Goal: Find specific page/section

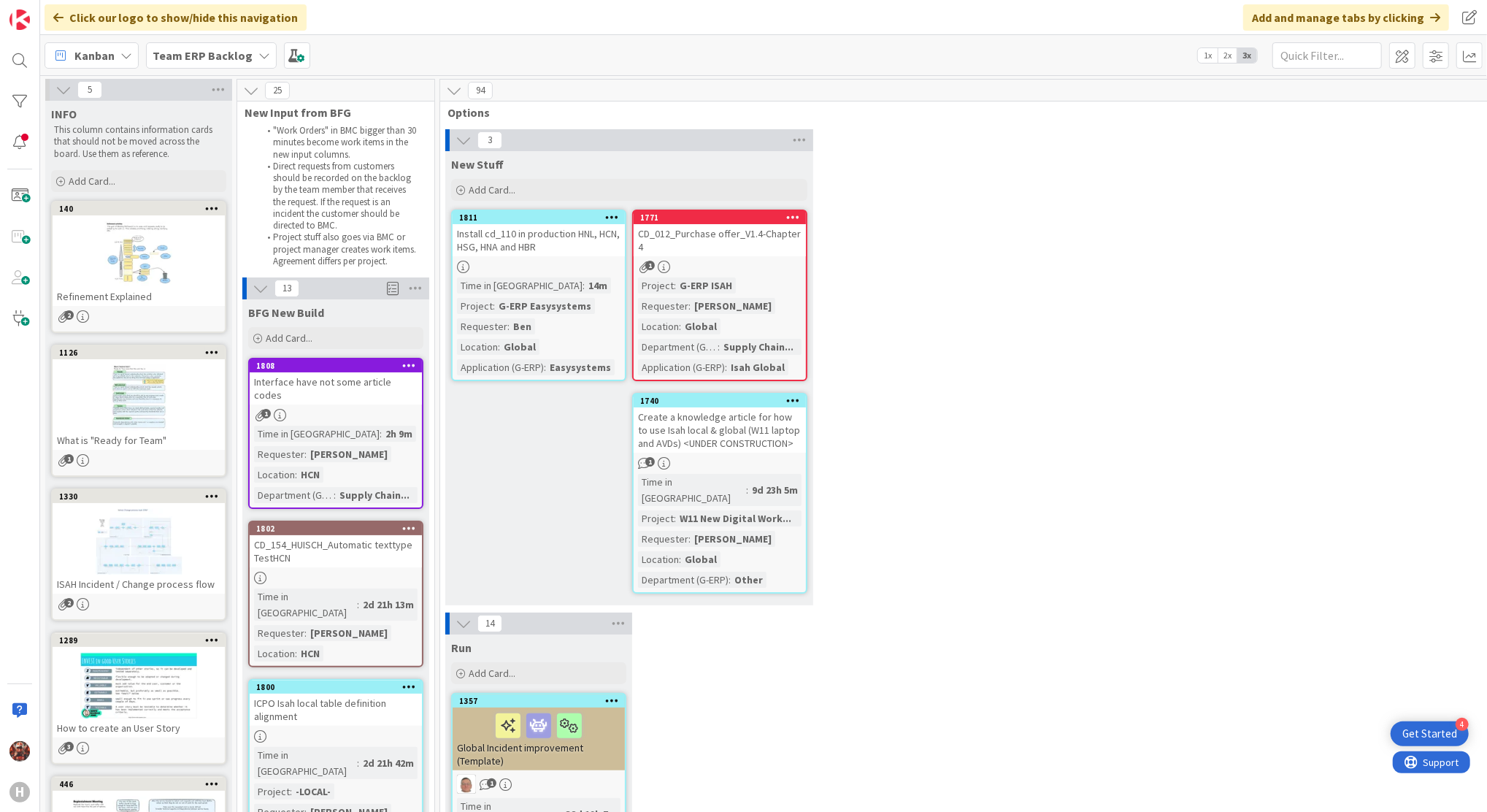
scroll to position [786, 0]
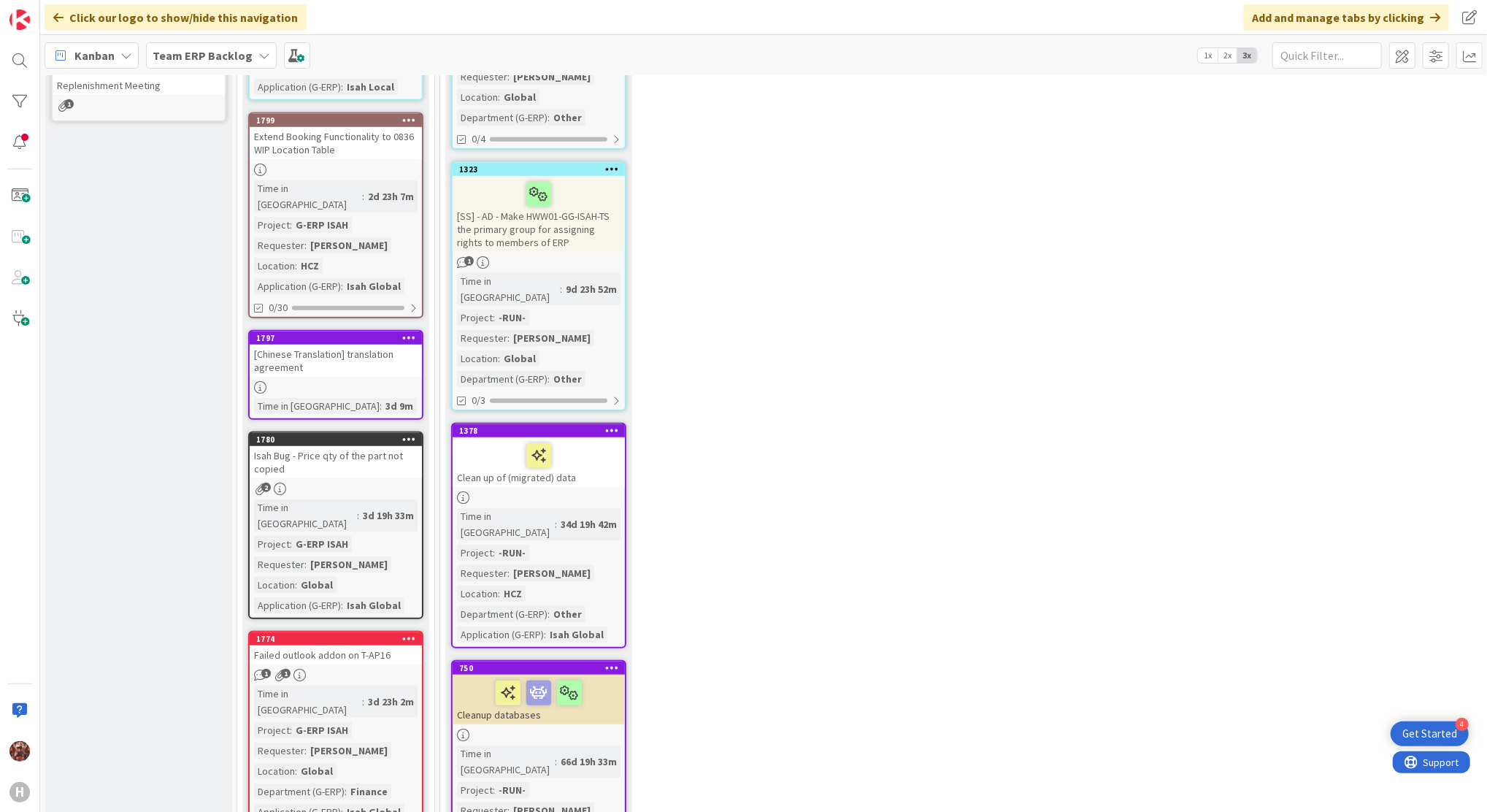
click at [340, 345] on div "[Chinese Translation] translation agreement" at bounding box center [335, 360] width 172 height 32
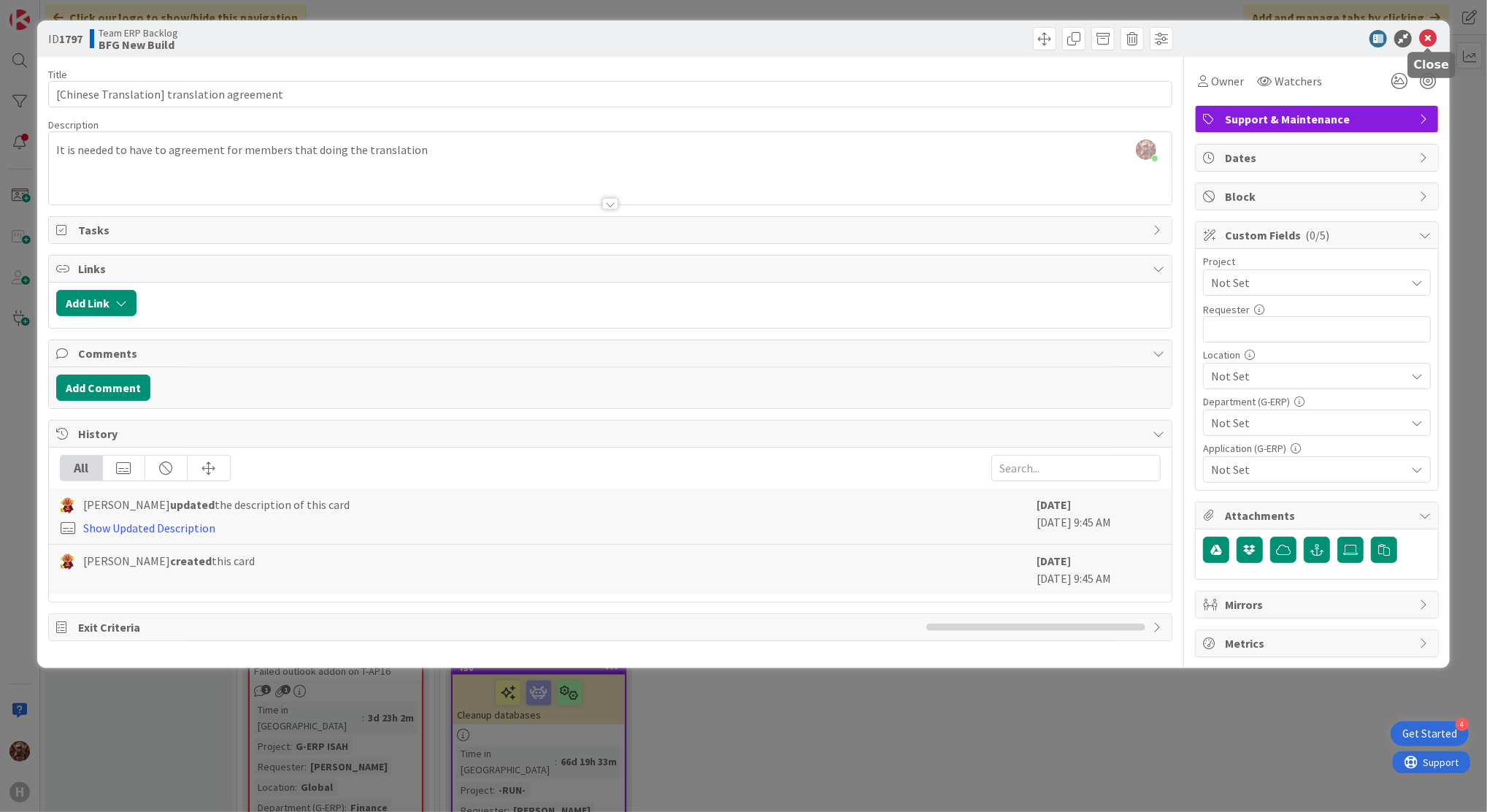
click at [1429, 41] on icon at bounding box center [1428, 39] width 17 height 17
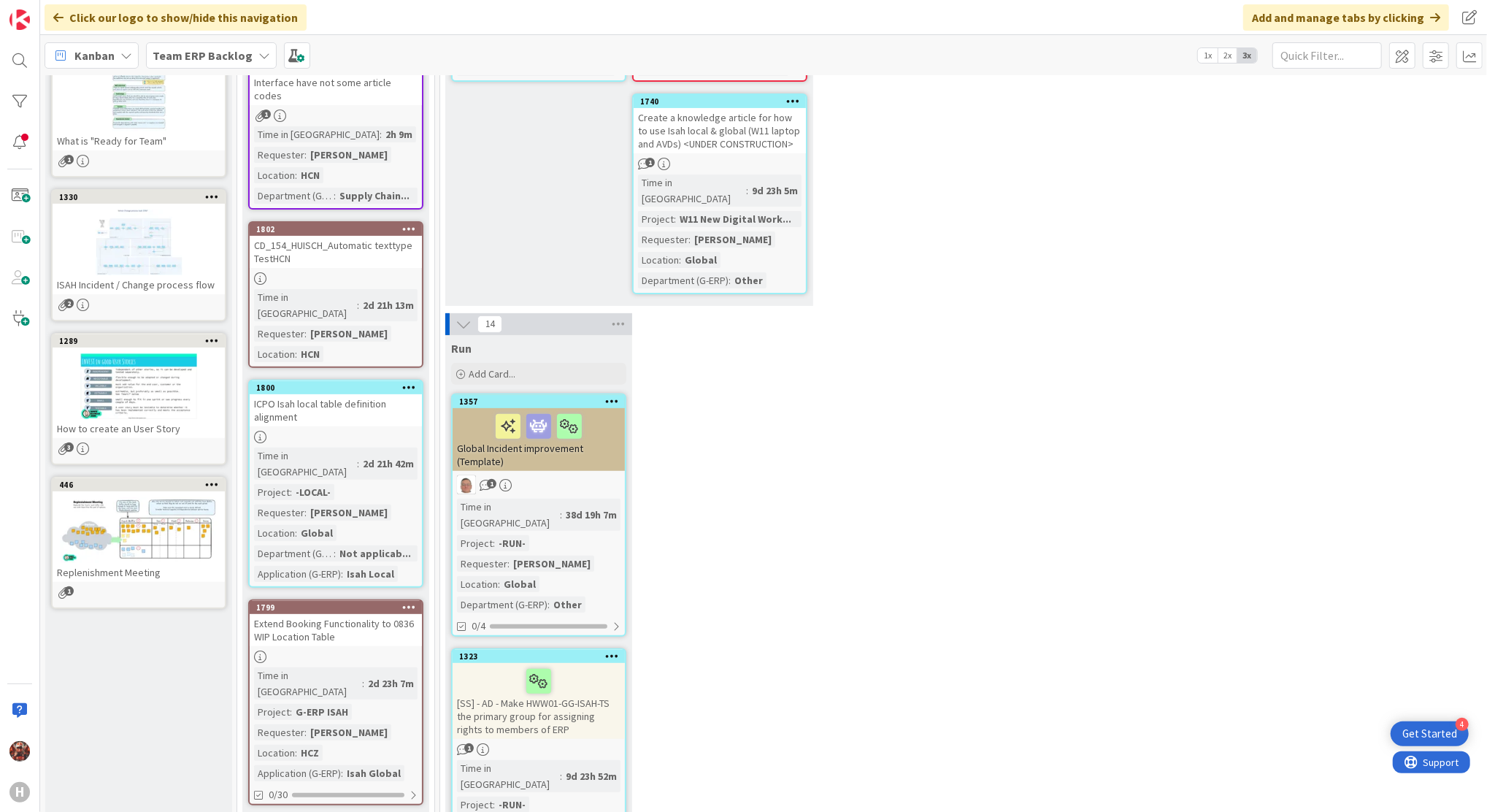
scroll to position [202, 0]
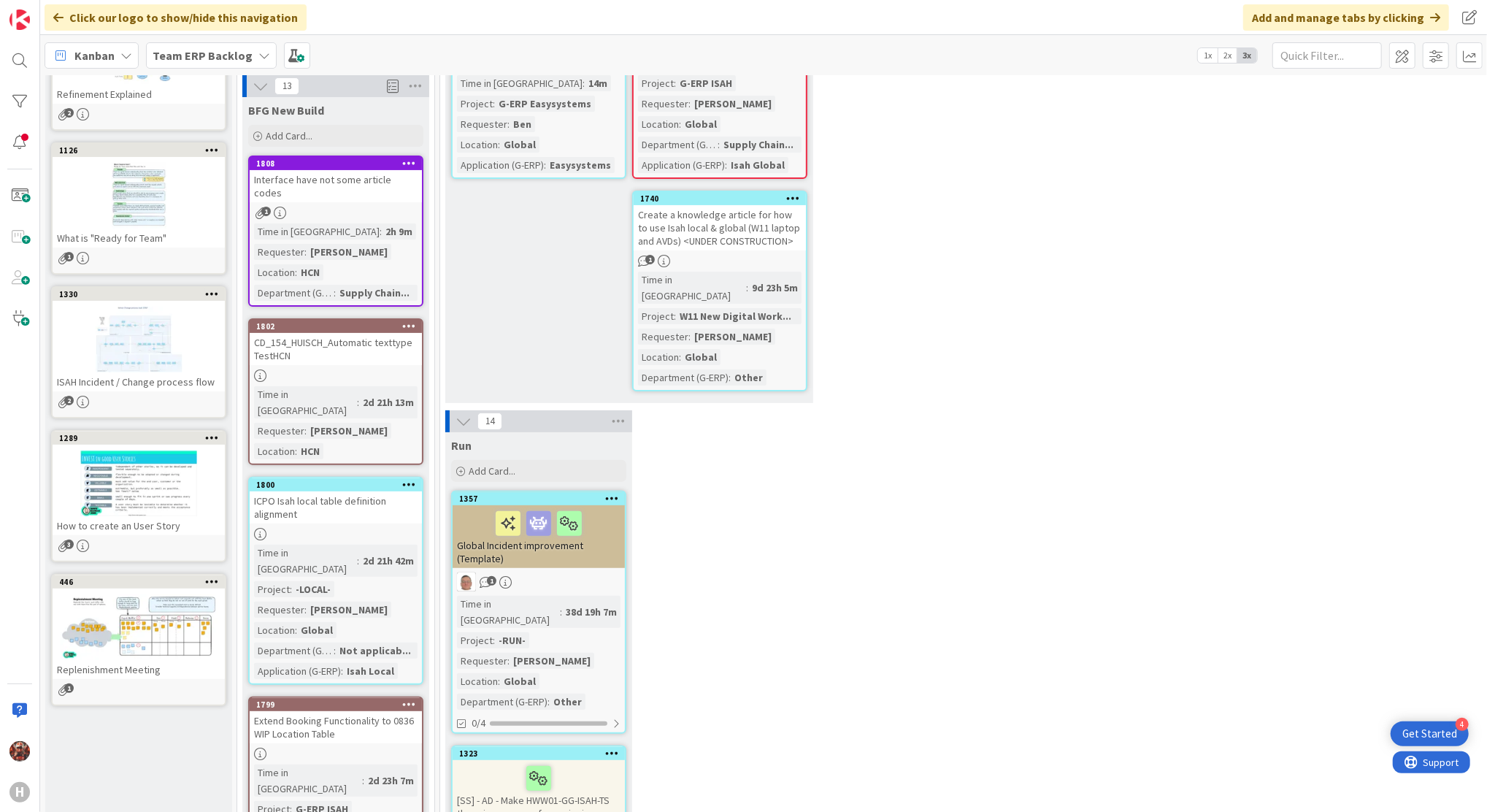
click at [315, 336] on div "CD_154_HUISCH_Automatic texttype TestHCN" at bounding box center [335, 348] width 172 height 32
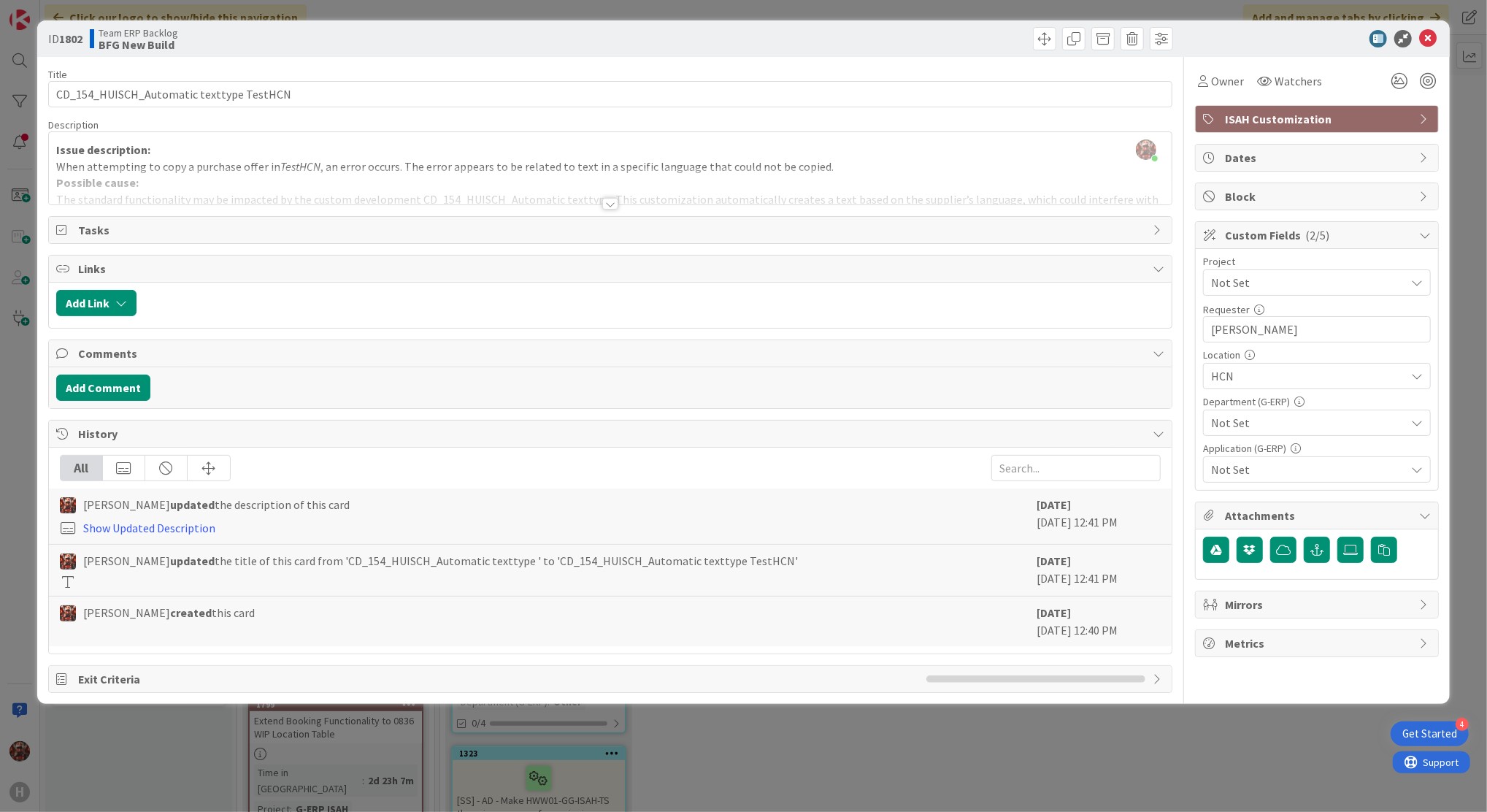
click at [1239, 469] on span "Not Set" at bounding box center [1308, 469] width 194 height 17
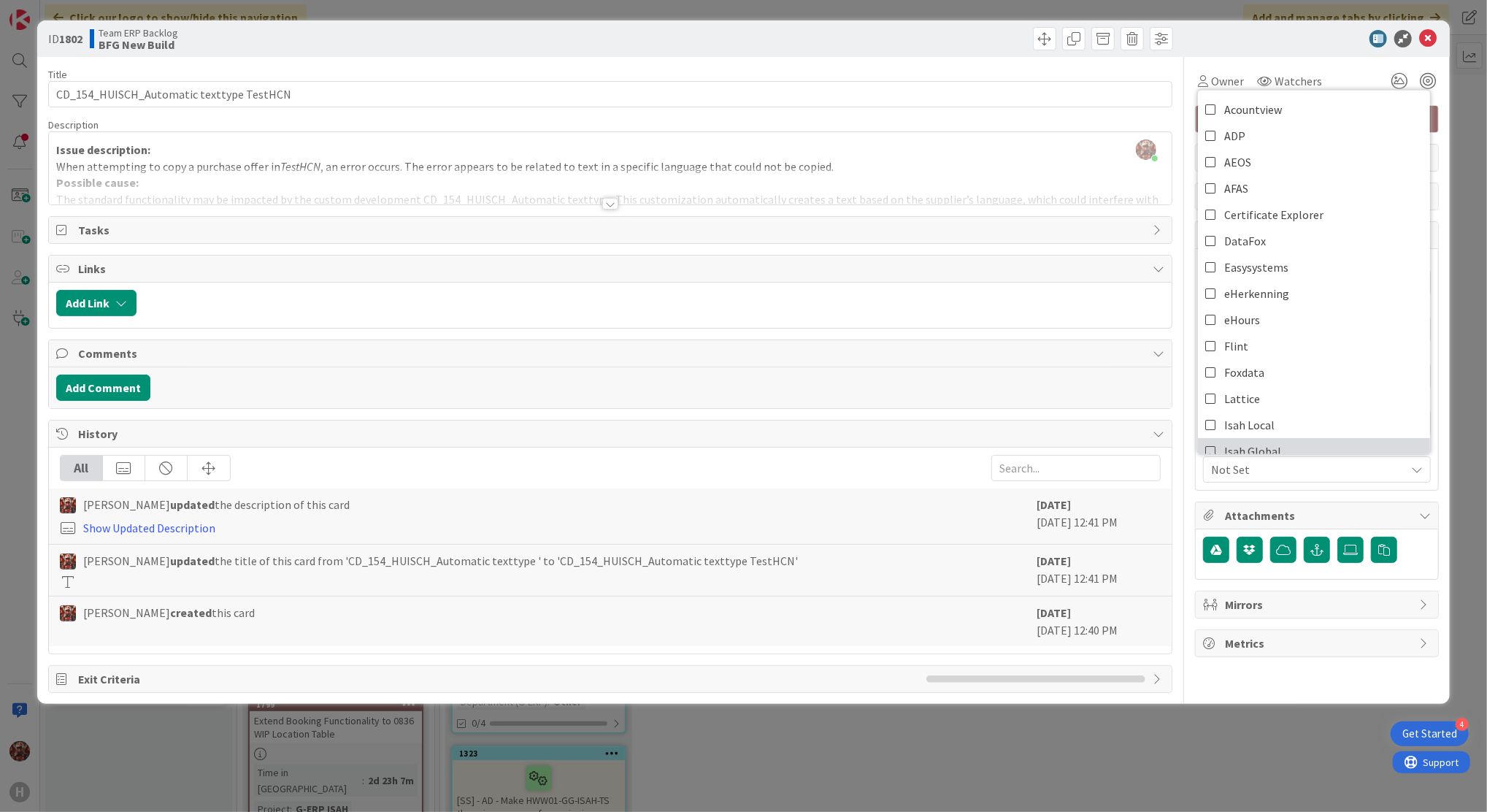
click at [1243, 443] on span "Isah Global" at bounding box center [1252, 450] width 57 height 21
click at [1439, 35] on div at bounding box center [1309, 39] width 259 height 17
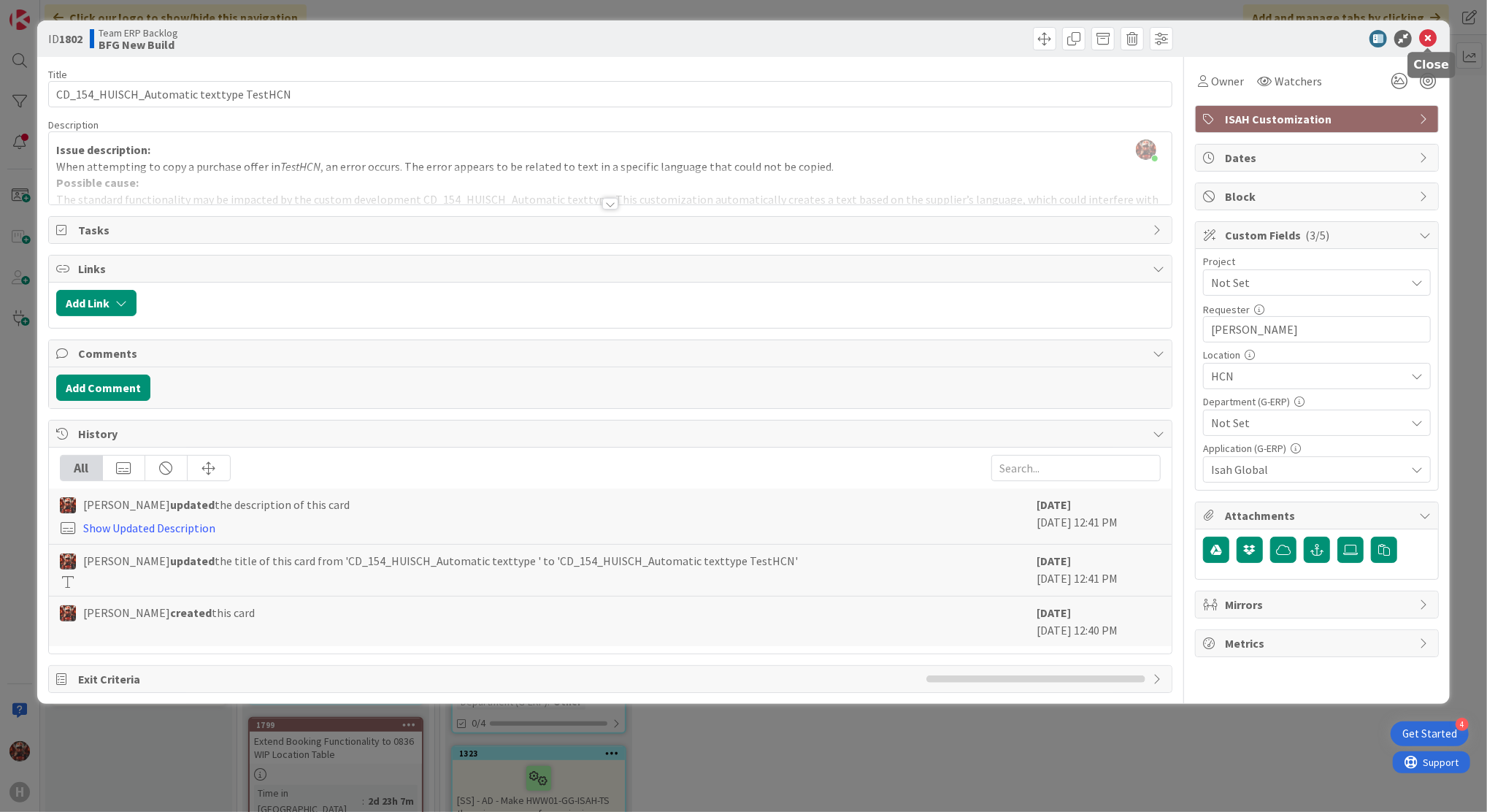
click at [1431, 34] on icon at bounding box center [1428, 39] width 17 height 17
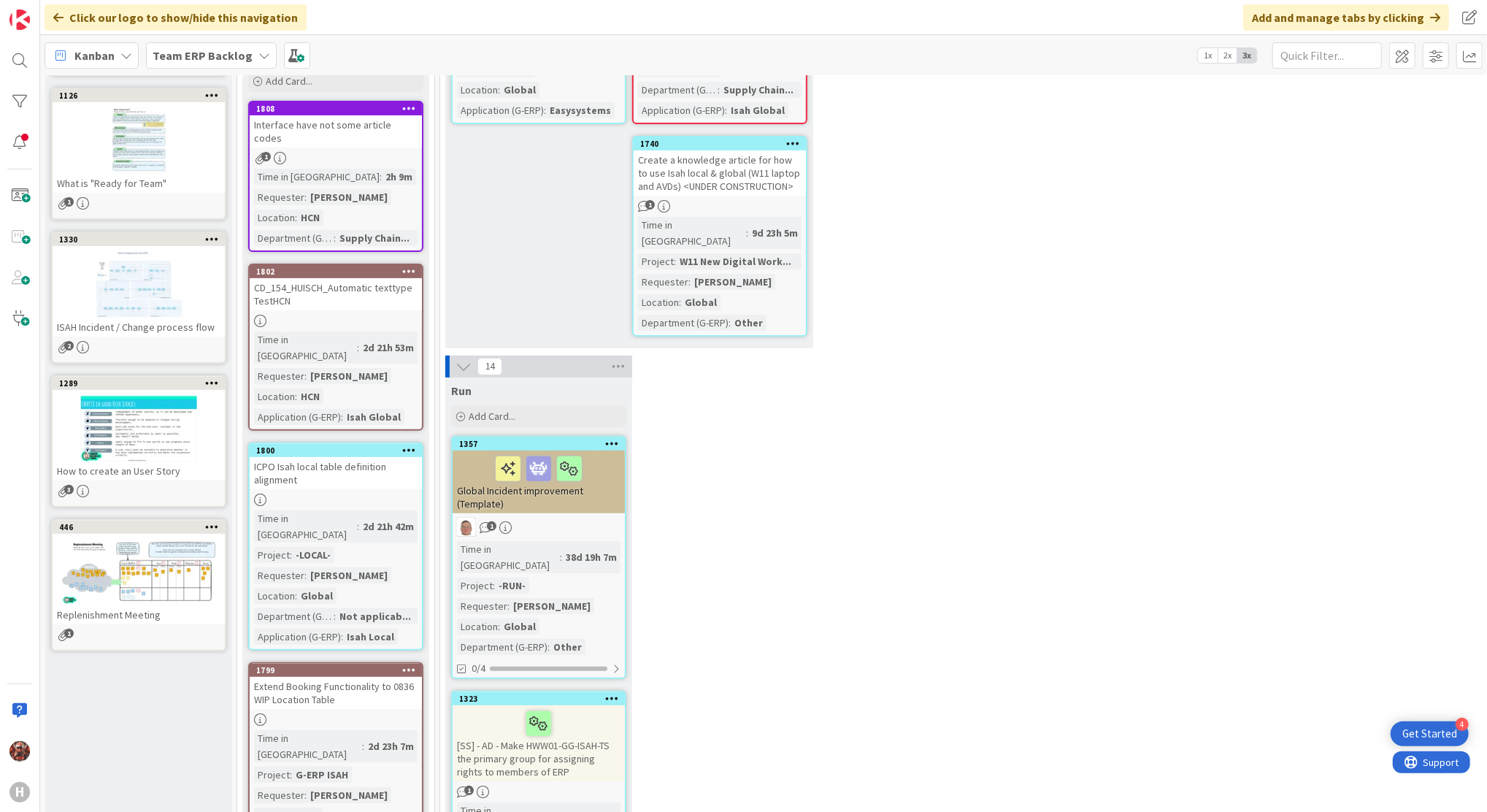
scroll to position [7, 0]
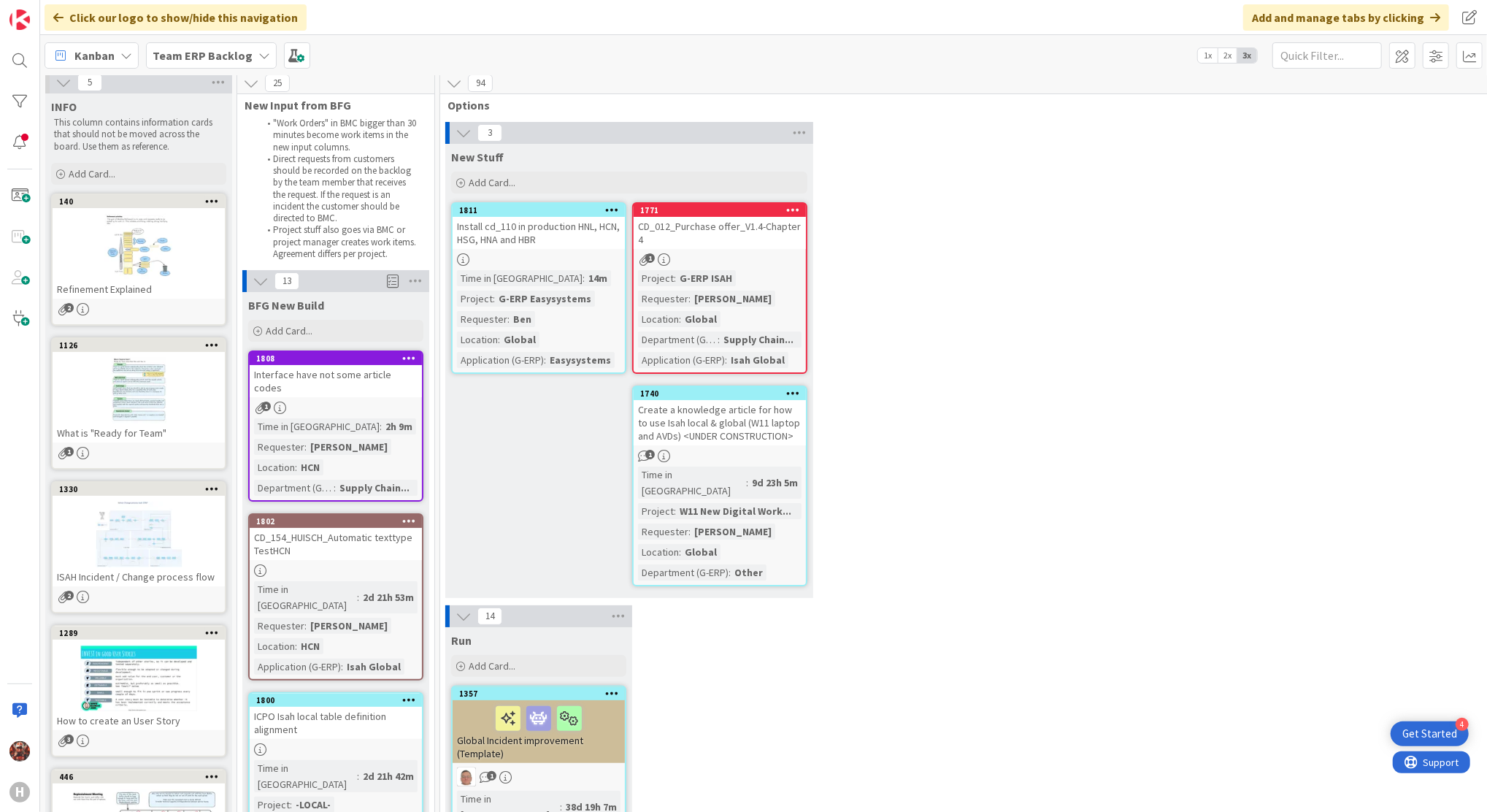
click at [223, 53] on b "Team ERP Backlog" at bounding box center [203, 55] width 100 height 15
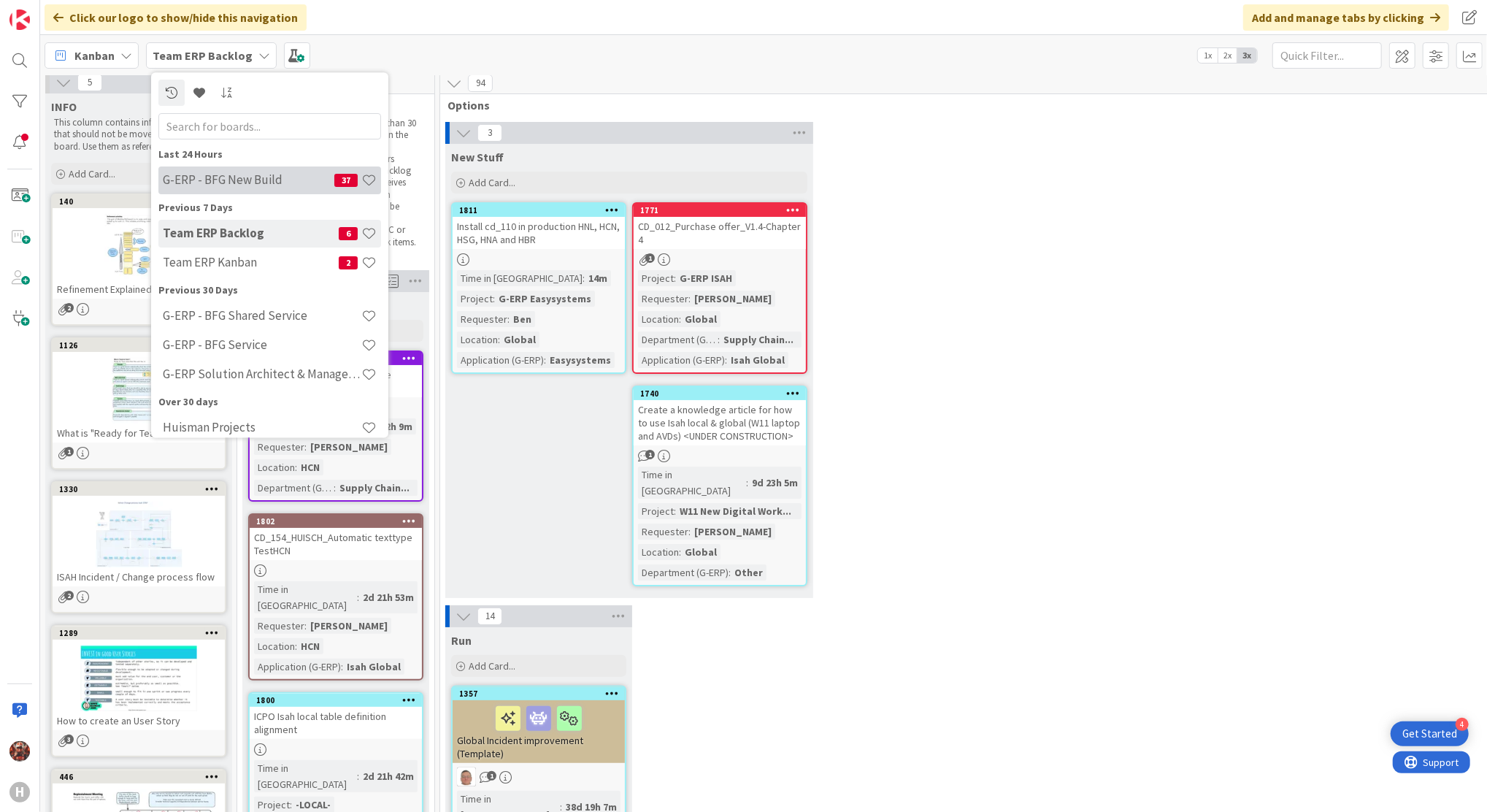
click at [236, 181] on h4 "G-ERP - BFG New Build" at bounding box center [248, 180] width 172 height 15
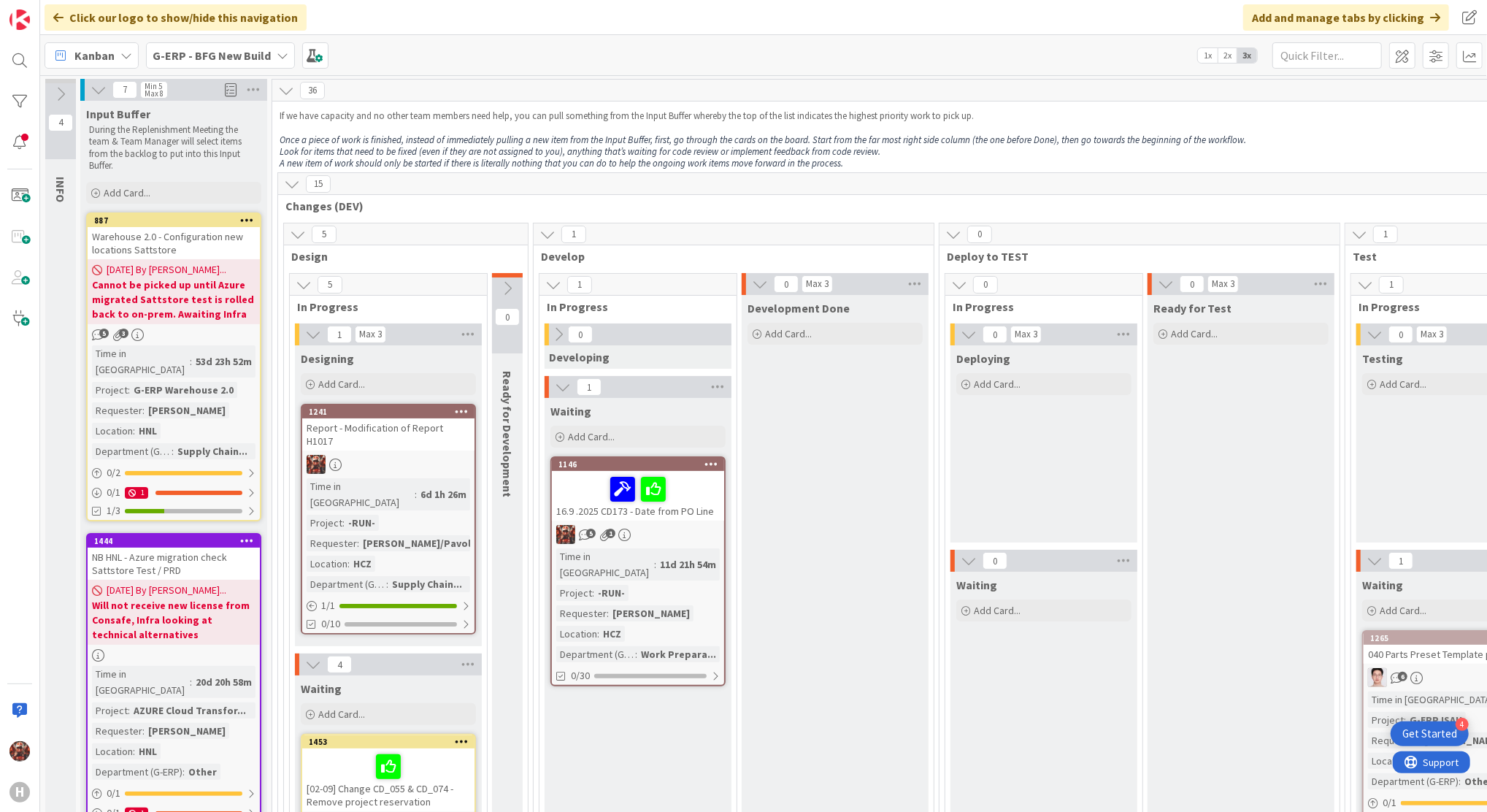
click at [236, 180] on div "Input Buffer During the Replenishment Meeting the team & Team Manager will sele…" at bounding box center [173, 153] width 187 height 106
